Goal: Task Accomplishment & Management: Complete application form

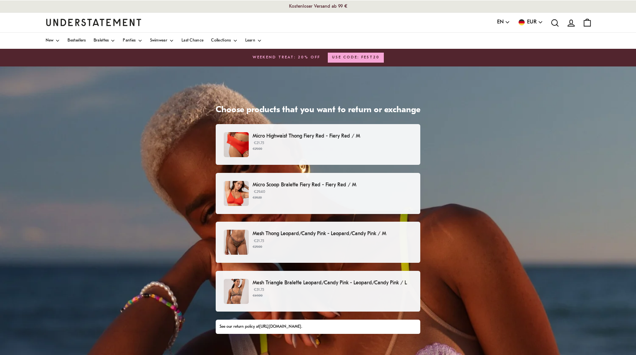
click at [323, 247] on small "€29.00" at bounding box center [333, 246] width 160 height 5
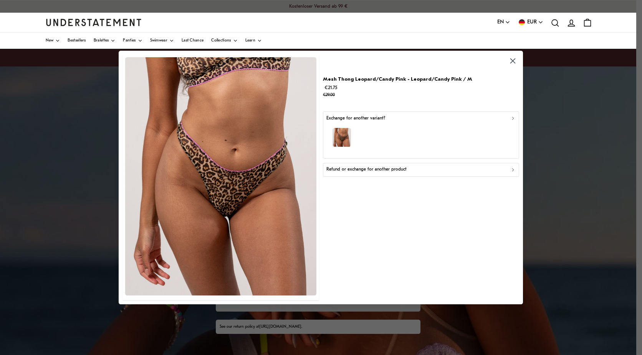
click at [428, 131] on div "button" at bounding box center [421, 138] width 190 height 33
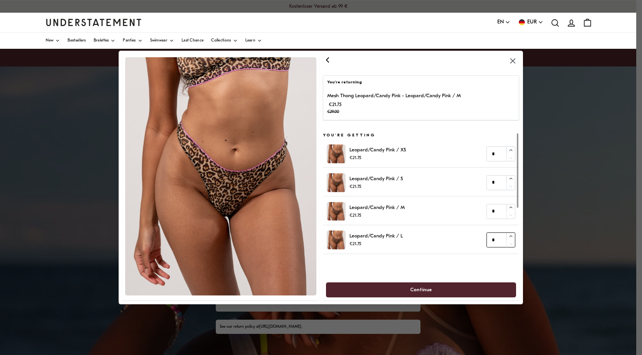
type input "*"
click at [508, 233] on button "button" at bounding box center [511, 236] width 8 height 7
click at [457, 292] on span "Continue" at bounding box center [421, 290] width 174 height 14
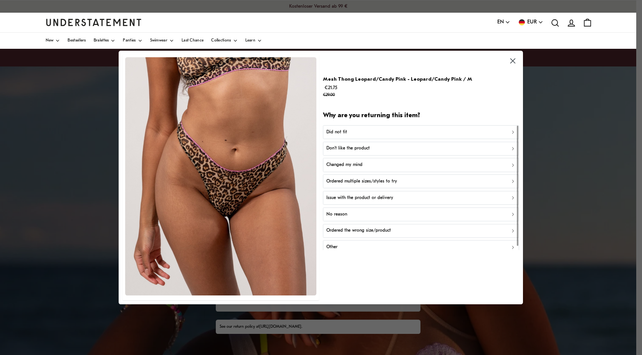
click at [401, 132] on div "Did not fit" at bounding box center [421, 132] width 190 height 7
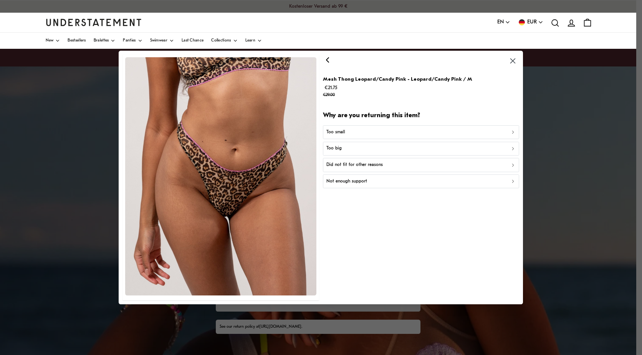
click at [401, 132] on div "Too small" at bounding box center [421, 132] width 190 height 7
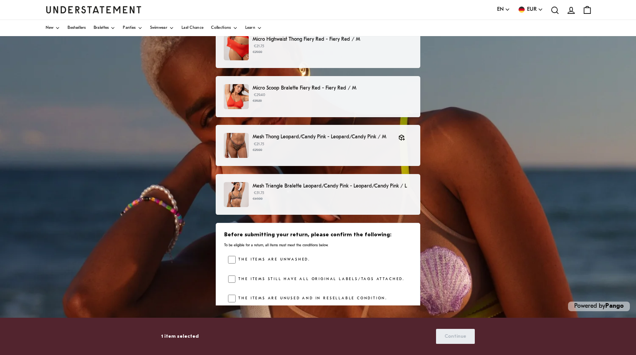
scroll to position [97, 0]
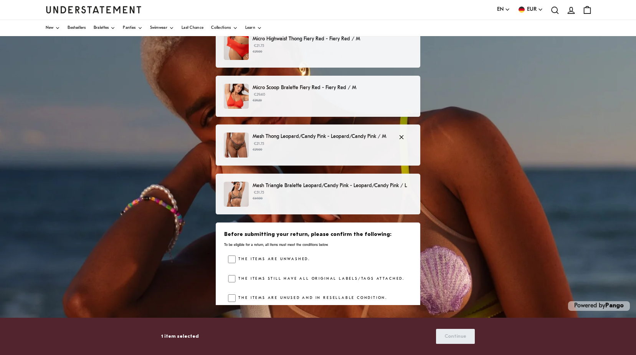
click at [310, 133] on p "Mesh Thong Leopard/Candy Pink - Leopard/Candy Pink / M" at bounding box center [322, 136] width 138 height 8
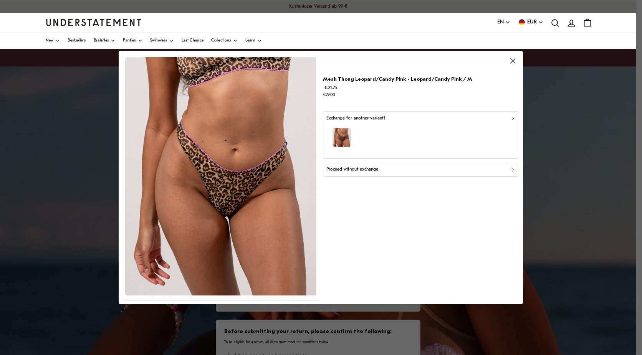
click at [505, 116] on div "Exchange for another variant?" at bounding box center [421, 118] width 190 height 7
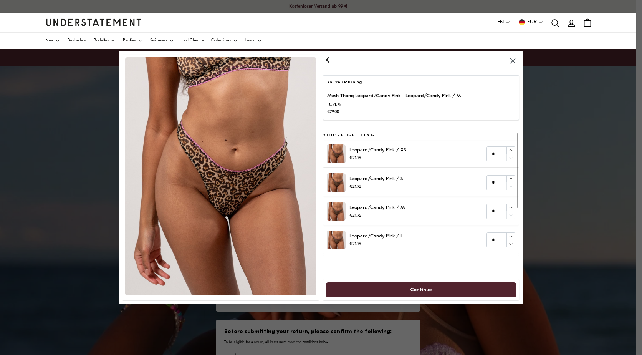
click at [441, 290] on span "Continue" at bounding box center [421, 290] width 174 height 14
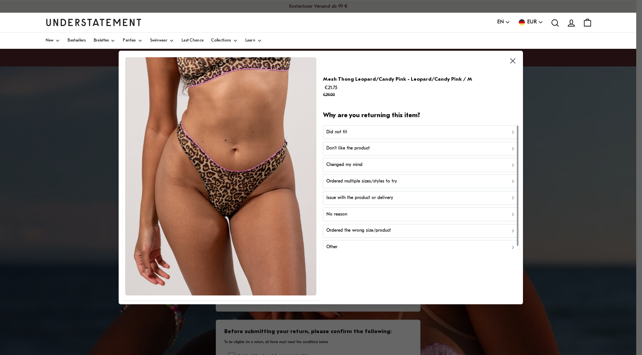
click at [508, 60] on button "button" at bounding box center [513, 61] width 13 height 13
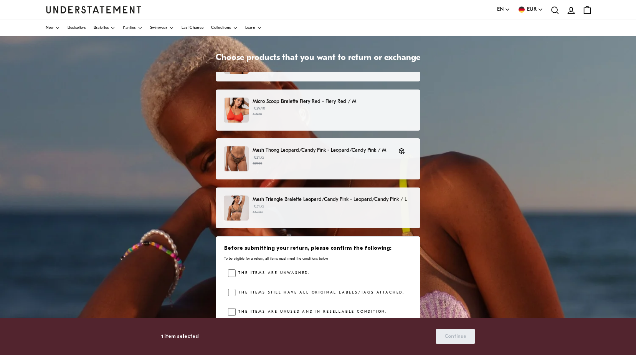
scroll to position [97, 0]
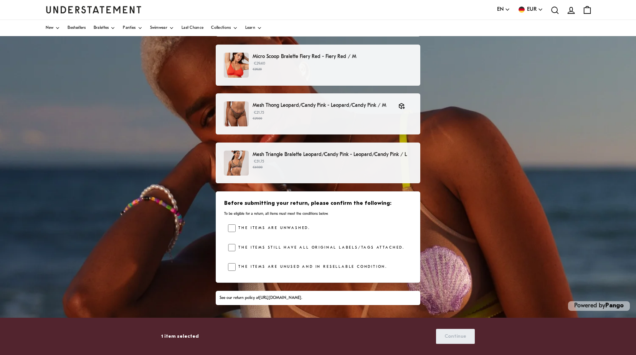
click at [268, 245] on label "The items still have all original labels/tags attached." at bounding box center [320, 248] width 169 height 8
click at [249, 270] on label "The items are unused and in resellable condition." at bounding box center [312, 267] width 152 height 8
click at [267, 229] on label "The items are unwashed." at bounding box center [273, 228] width 75 height 8
click at [454, 330] on span "Continue" at bounding box center [456, 336] width 22 height 14
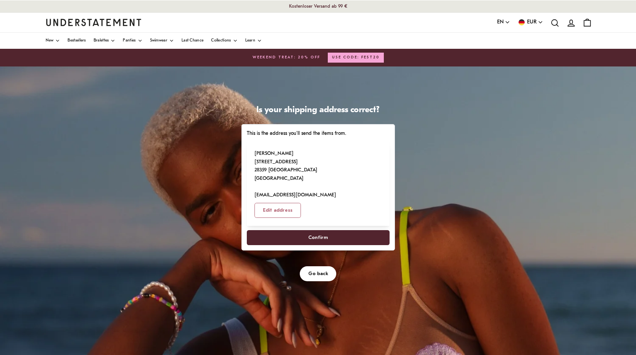
click at [355, 230] on span "Confirm" at bounding box center [318, 237] width 126 height 14
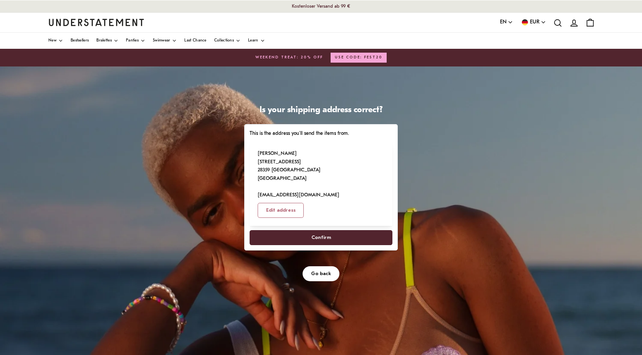
select select "**"
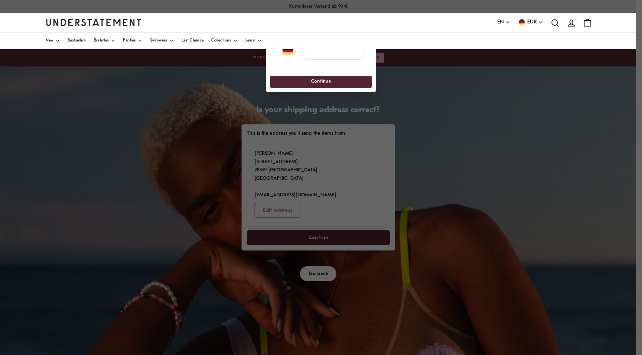
click at [479, 162] on div at bounding box center [321, 177] width 642 height 355
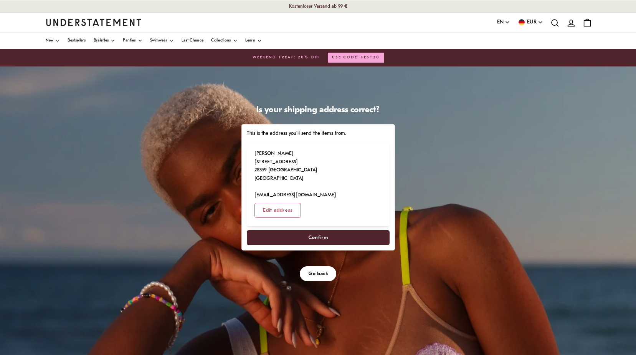
click at [327, 230] on span "Confirm" at bounding box center [318, 237] width 126 height 14
click at [318, 230] on span "Confirm" at bounding box center [318, 237] width 20 height 14
click at [327, 230] on span "Confirm" at bounding box center [318, 237] width 126 height 14
click at [310, 230] on span "Confirm" at bounding box center [318, 237] width 20 height 14
click at [293, 203] on span "Edit address" at bounding box center [278, 210] width 30 height 14
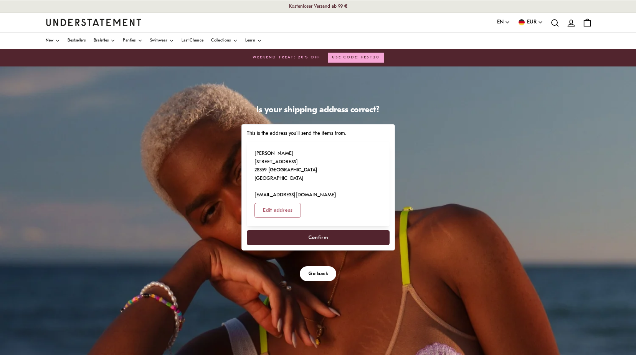
select select "**"
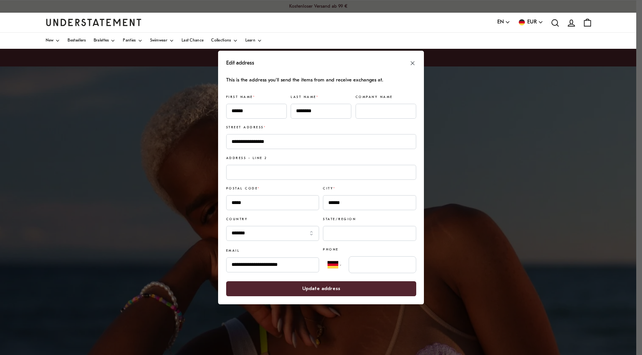
click at [323, 286] on span "Update address" at bounding box center [321, 288] width 38 height 14
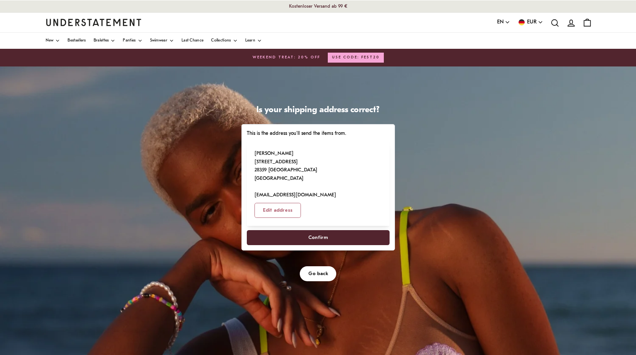
click at [347, 230] on span "Confirm" at bounding box center [318, 237] width 126 height 14
click at [310, 230] on span "Confirm" at bounding box center [318, 237] width 20 height 14
click at [342, 230] on span "Confirm" at bounding box center [318, 237] width 126 height 14
click at [364, 46] on div "New Bestsellers Bralettes Panties Swimwear Last Chance Collections Learn" at bounding box center [318, 41] width 576 height 16
